Goal: Check status: Check status

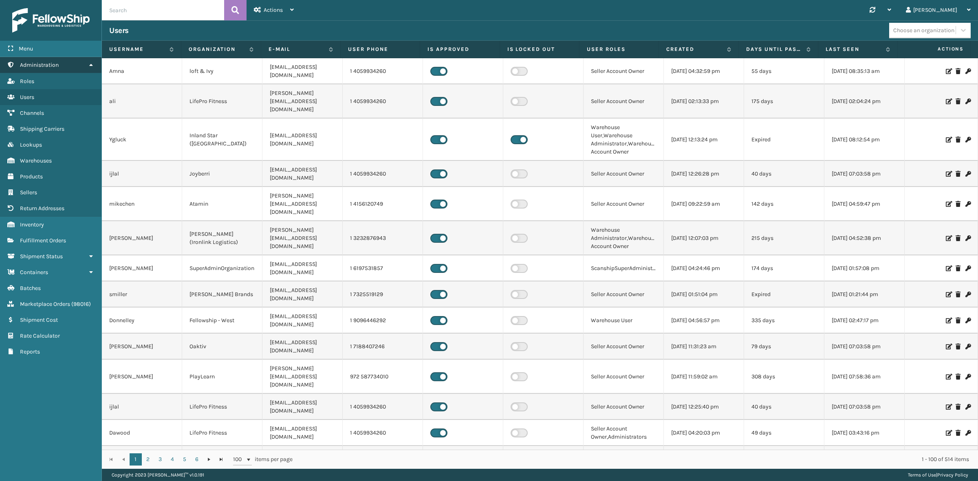
click at [90, 63] on icon at bounding box center [91, 65] width 7 height 6
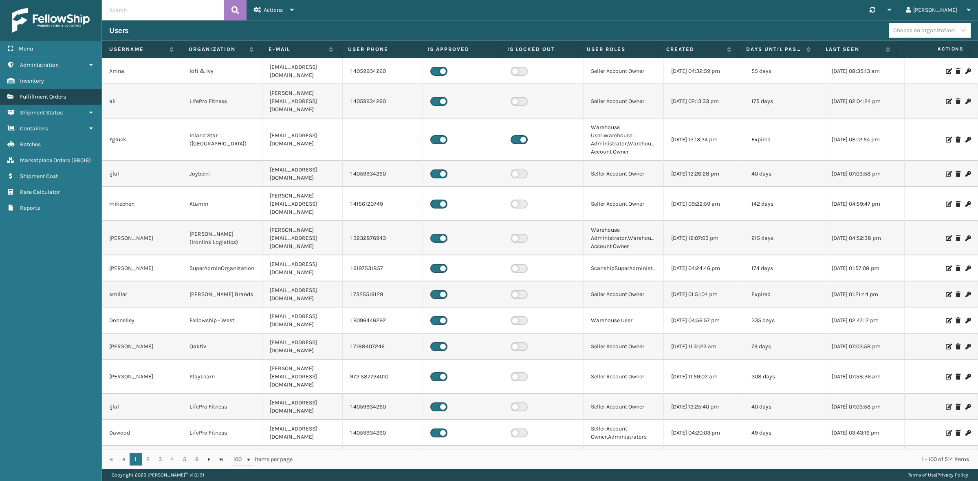
click at [64, 97] on span "Fulfillment Orders" at bounding box center [43, 96] width 46 height 7
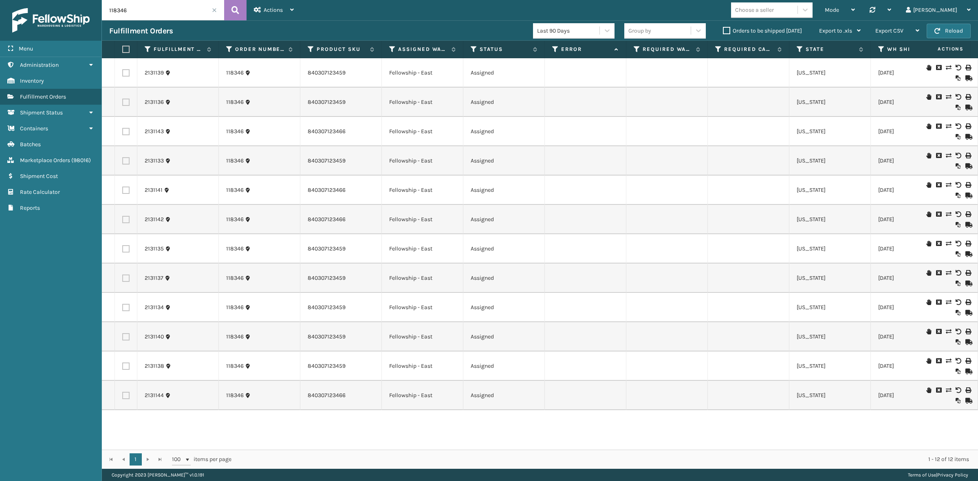
click at [726, 29] on label "Orders to be shipped today" at bounding box center [762, 30] width 79 height 7
click at [723, 29] on input "Orders to be shipped today" at bounding box center [723, 28] width 0 height 5
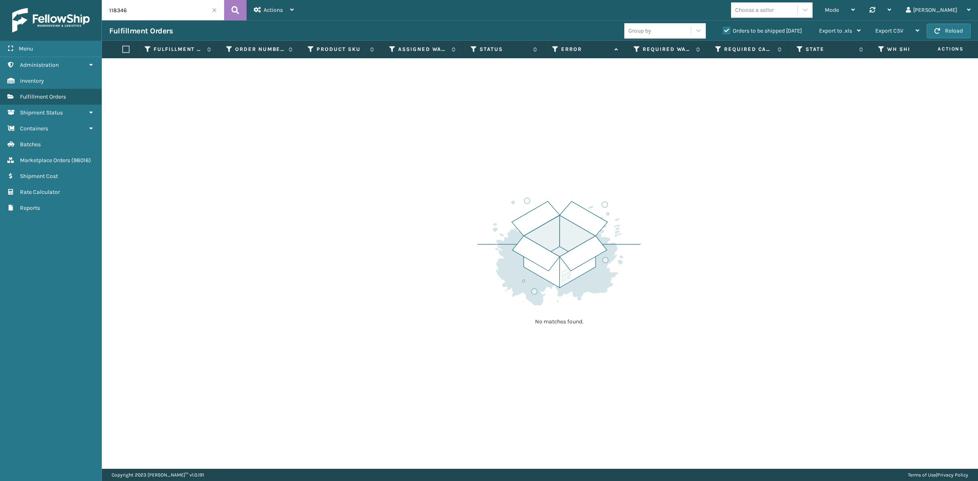
click at [214, 11] on span at bounding box center [214, 10] width 5 height 5
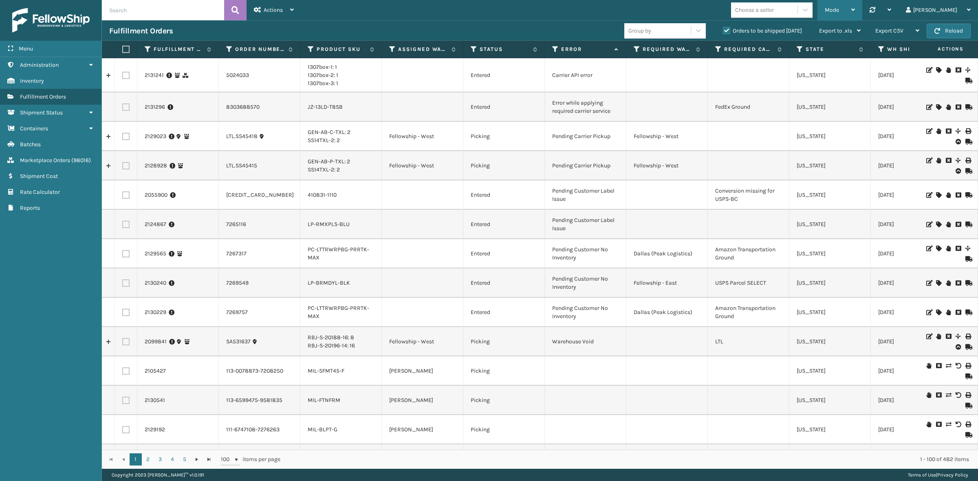
click at [855, 9] on div "Mode" at bounding box center [840, 10] width 30 height 20
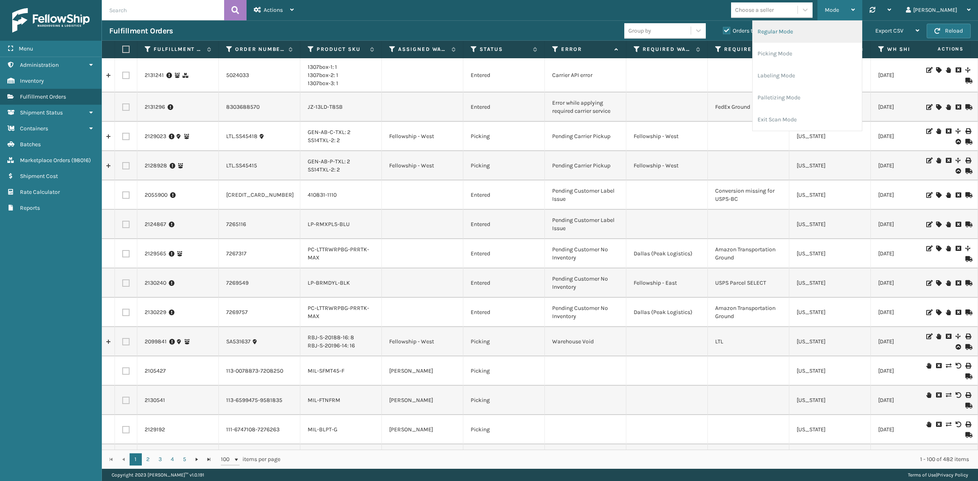
click at [862, 31] on li "Regular Mode" at bounding box center [807, 32] width 109 height 22
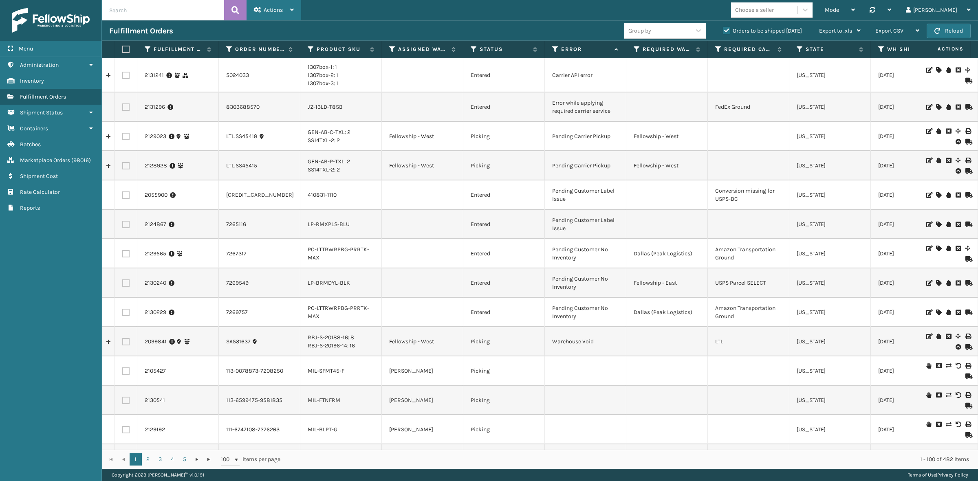
click at [282, 7] on span "Actions" at bounding box center [273, 10] width 19 height 7
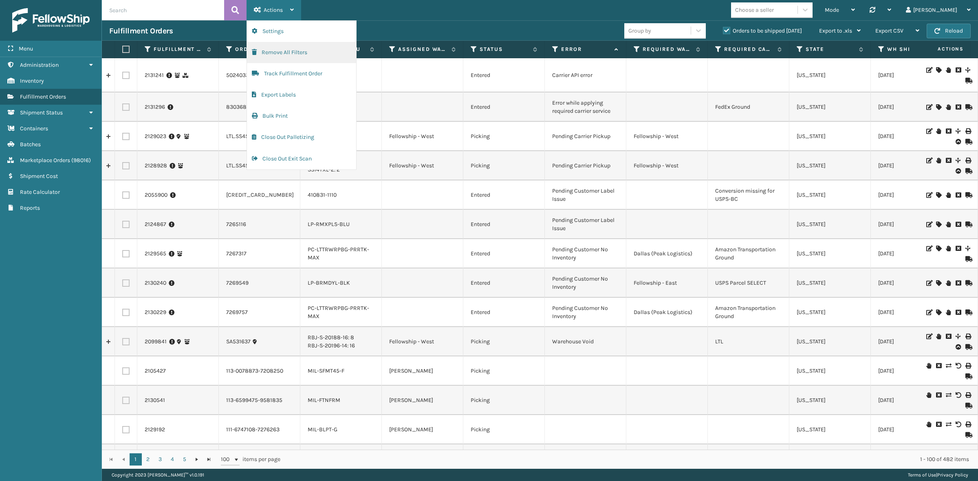
click at [283, 48] on button "Remove All Filters" at bounding box center [301, 52] width 109 height 21
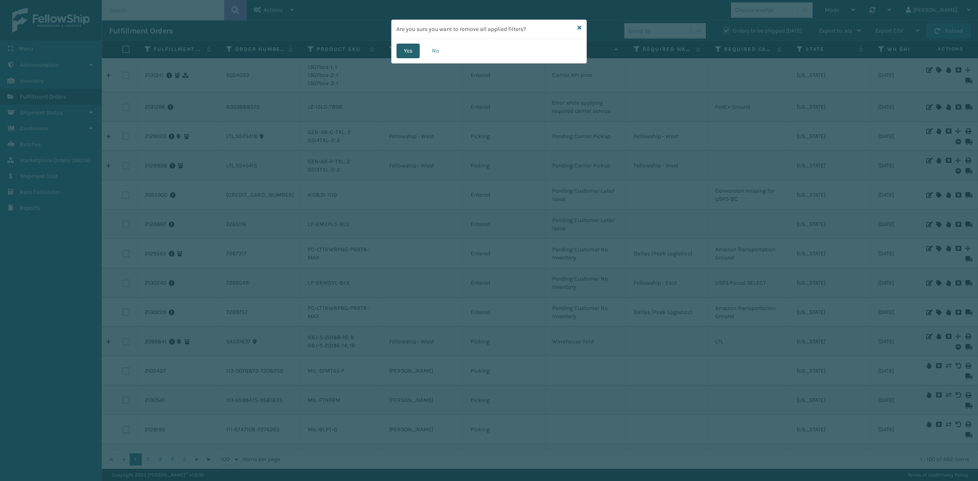
click at [412, 50] on button "Yes" at bounding box center [407, 51] width 23 height 15
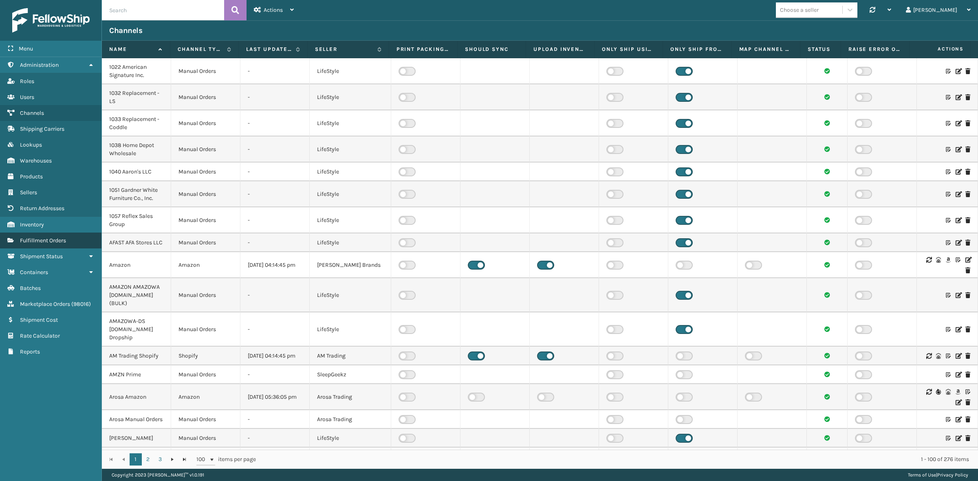
click at [64, 237] on span "Fulfillment Orders" at bounding box center [43, 240] width 46 height 7
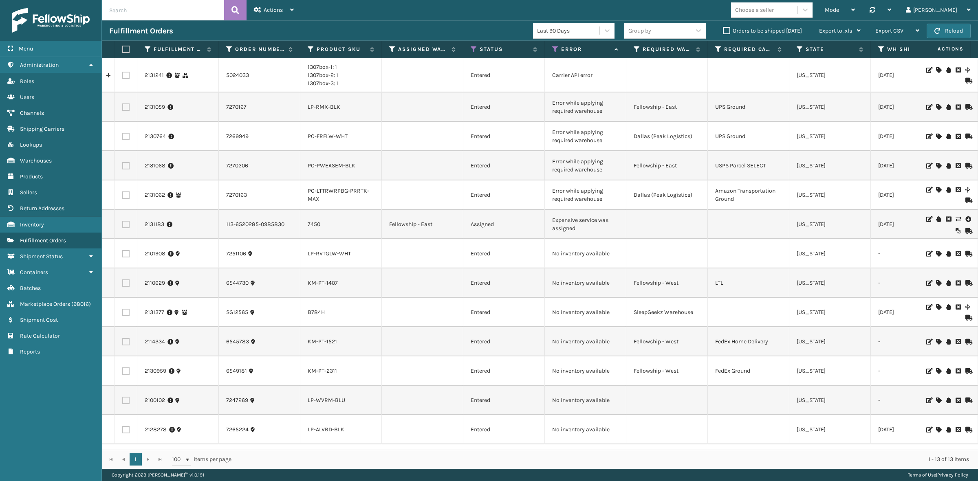
click at [183, 9] on input "text" at bounding box center [163, 10] width 122 height 20
paste input "2131241,2131296,2131068,2131062,2130764,2131059,2131183,2130959,2100102,2101908…"
click at [231, 7] on button at bounding box center [235, 10] width 22 height 20
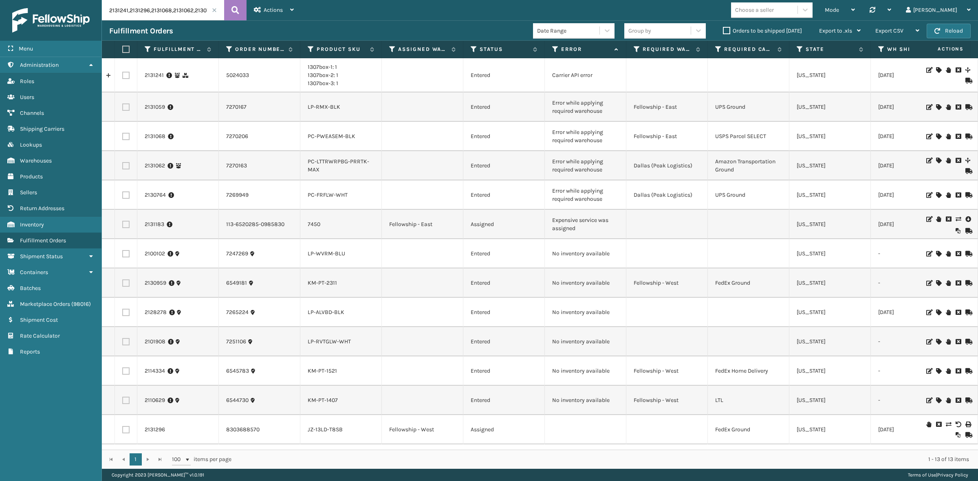
click at [728, 27] on label "Orders to be shipped today" at bounding box center [762, 30] width 79 height 7
click at [723, 27] on input "Orders to be shipped today" at bounding box center [723, 28] width 0 height 5
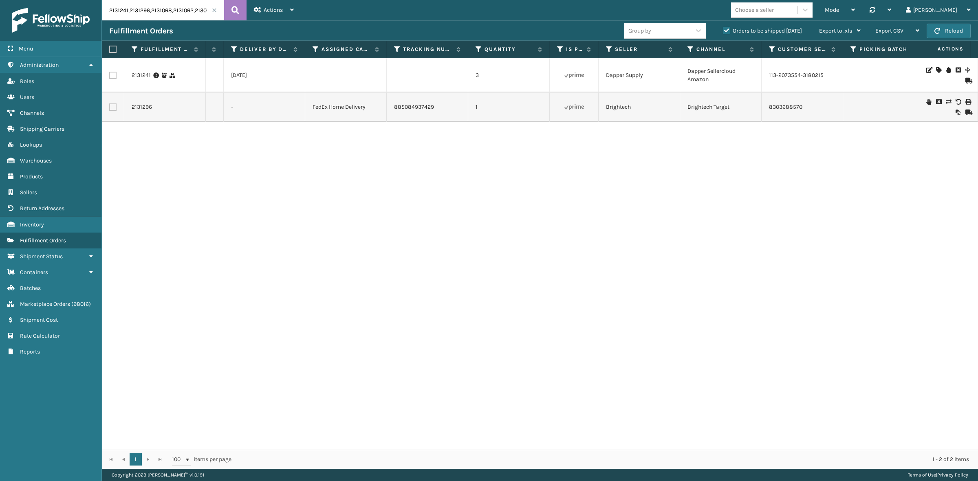
scroll to position [0, 667]
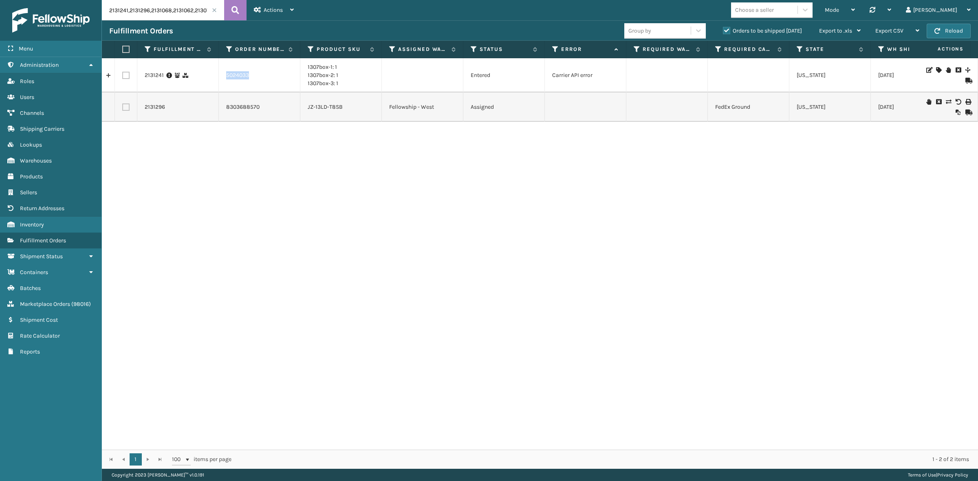
drag, startPoint x: 253, startPoint y: 76, endPoint x: 224, endPoint y: 76, distance: 28.9
click at [224, 76] on td "5024033" at bounding box center [259, 75] width 81 height 34
copy link "5024033"
click at [103, 9] on input "2131241,2131296,2131068,2131062,2130764,2131059,2131183,2130959,2100102,2101908…" at bounding box center [163, 10] width 122 height 20
paste input "5024033"
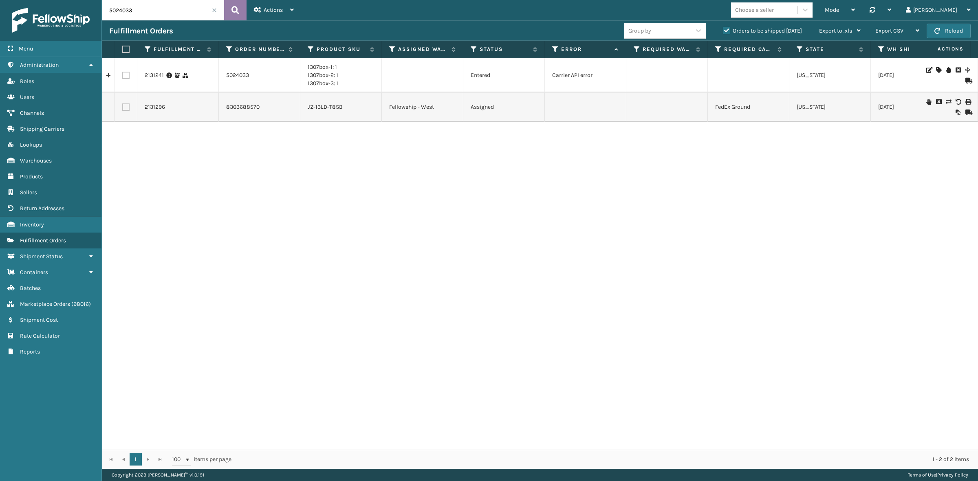
type input "5024033"
click at [232, 8] on icon at bounding box center [235, 10] width 8 height 12
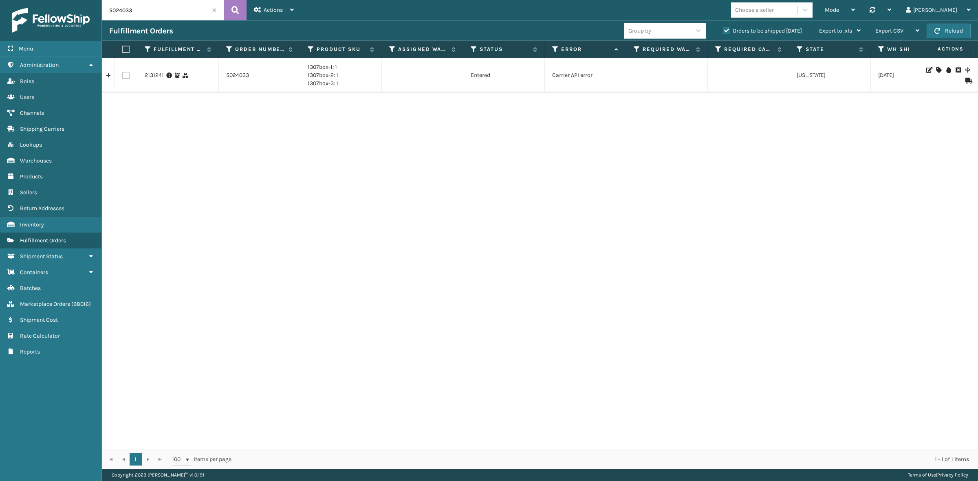
click at [408, 145] on div "2131241 5024033 1307box-1: 1 1307box-2: 1 1307box-3: 1 Entered Carrier API erro…" at bounding box center [540, 254] width 876 height 392
click at [237, 74] on link "5024033" at bounding box center [237, 75] width 23 height 8
